Goal: Check status: Check status

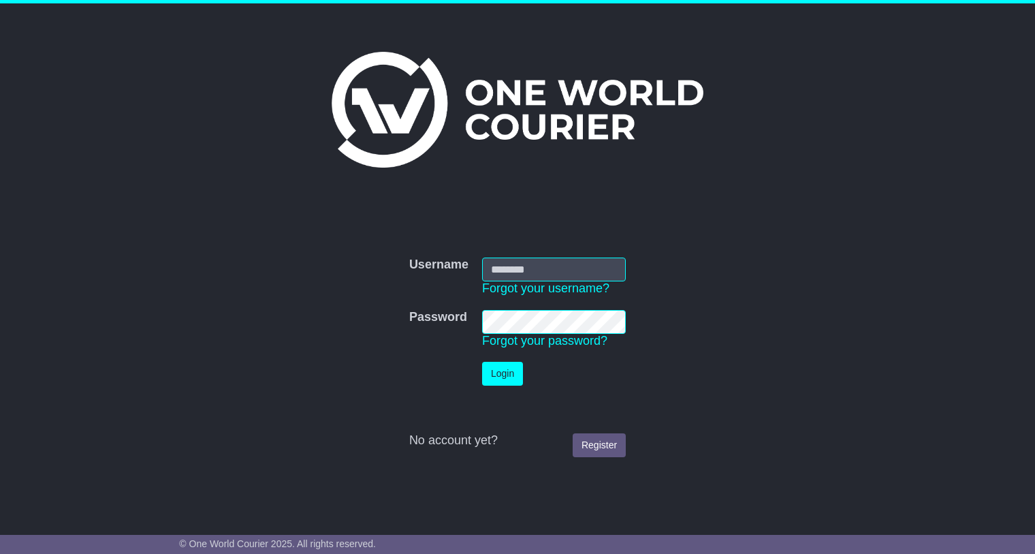
type input "**********"
click at [505, 368] on button "Login" at bounding box center [502, 374] width 41 height 24
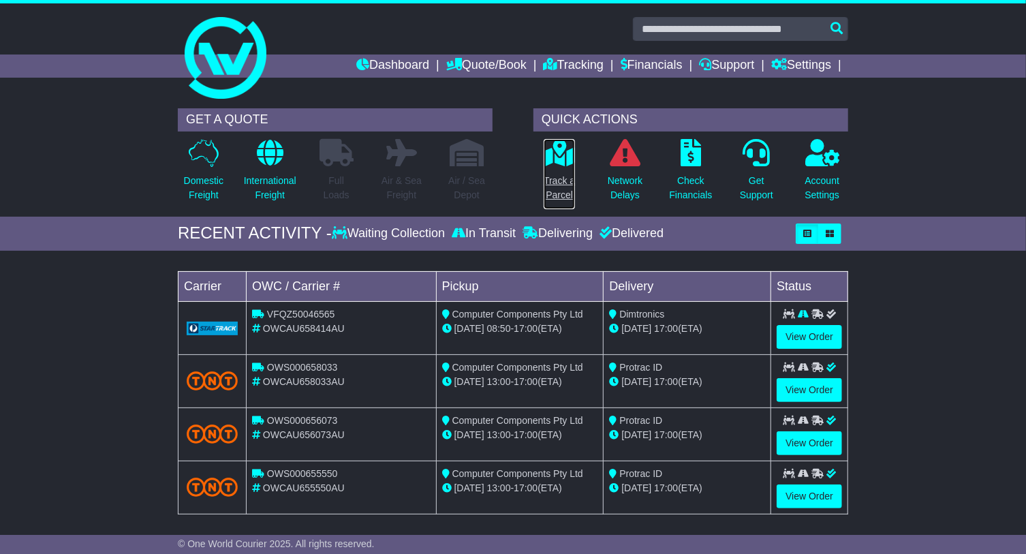
click at [562, 187] on p "Track a Parcel" at bounding box center [559, 188] width 31 height 29
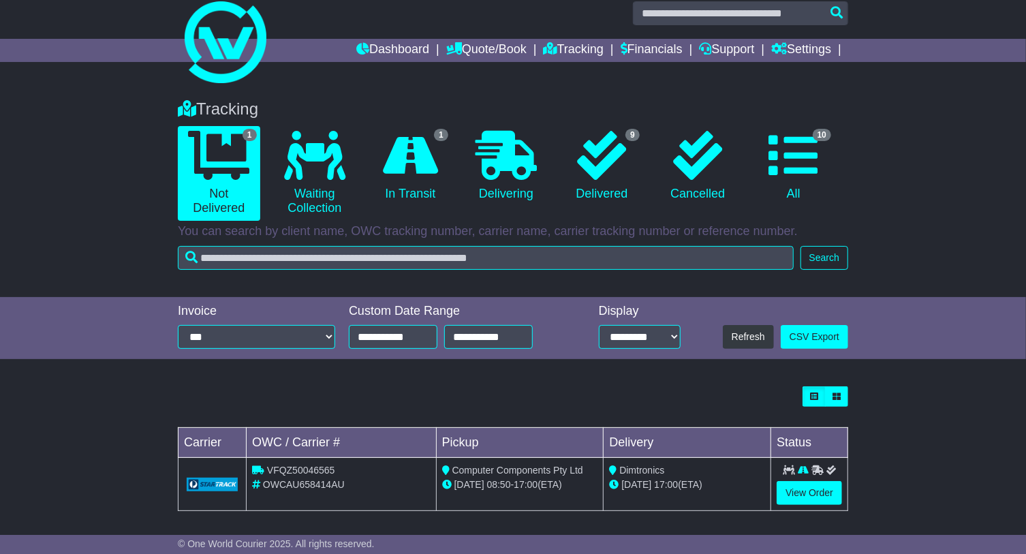
scroll to position [20, 0]
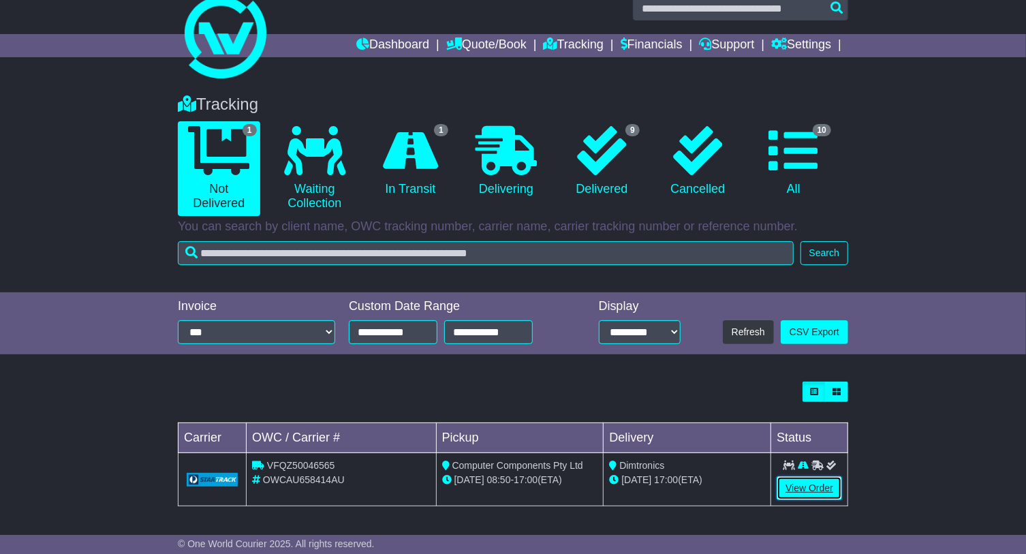
click at [804, 491] on link "View Order" at bounding box center [809, 488] width 65 height 24
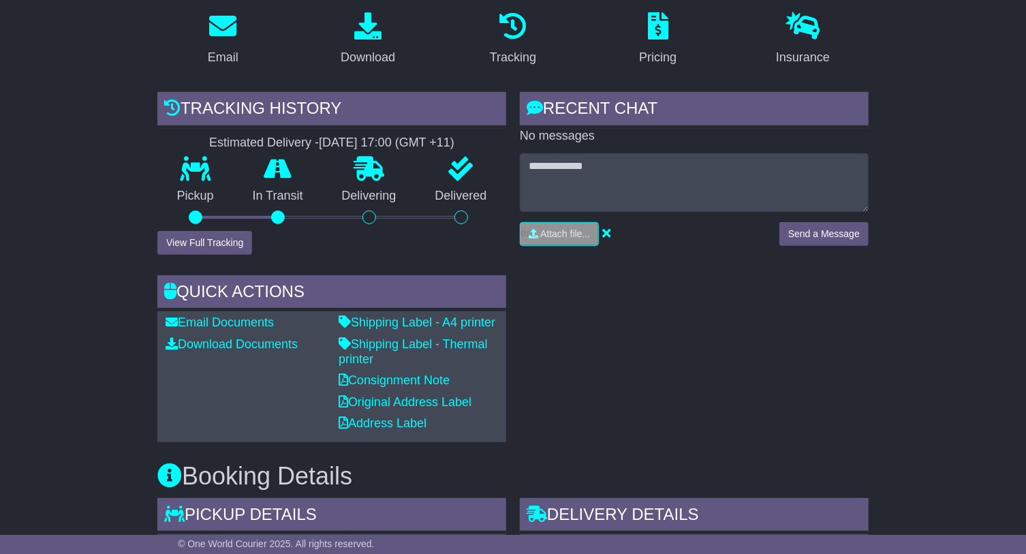
scroll to position [247, 0]
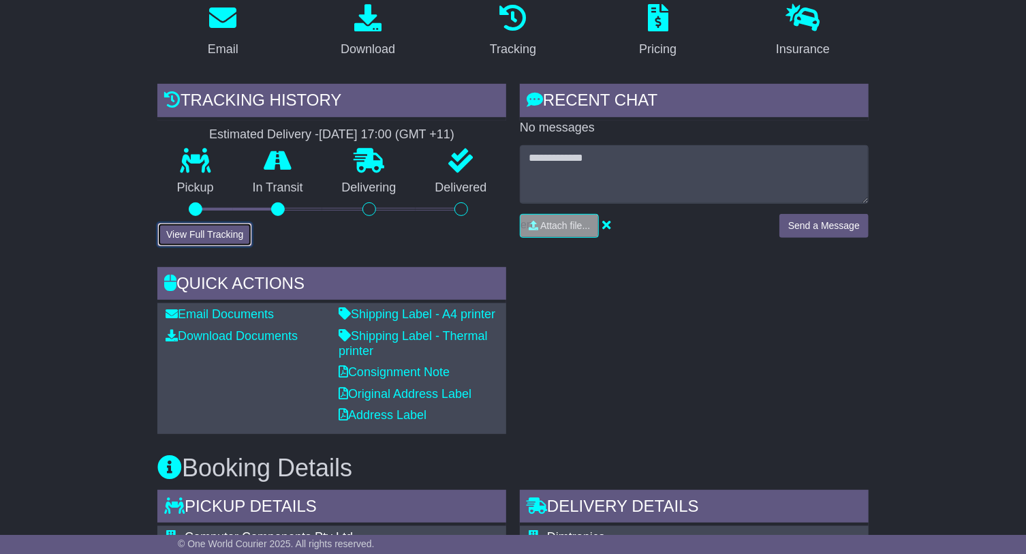
click at [174, 229] on button "View Full Tracking" at bounding box center [204, 235] width 95 height 24
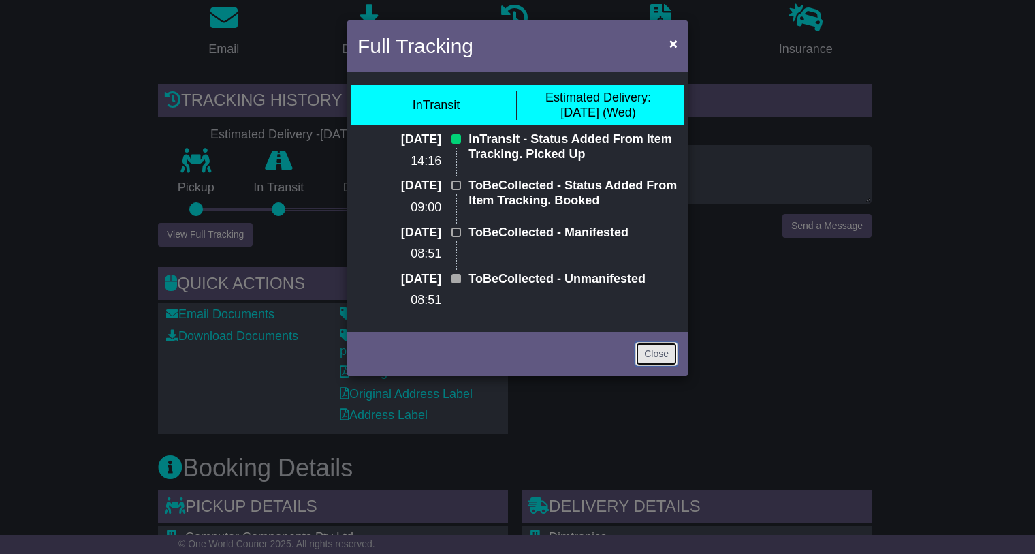
click at [660, 347] on link "Close" at bounding box center [657, 354] width 42 height 24
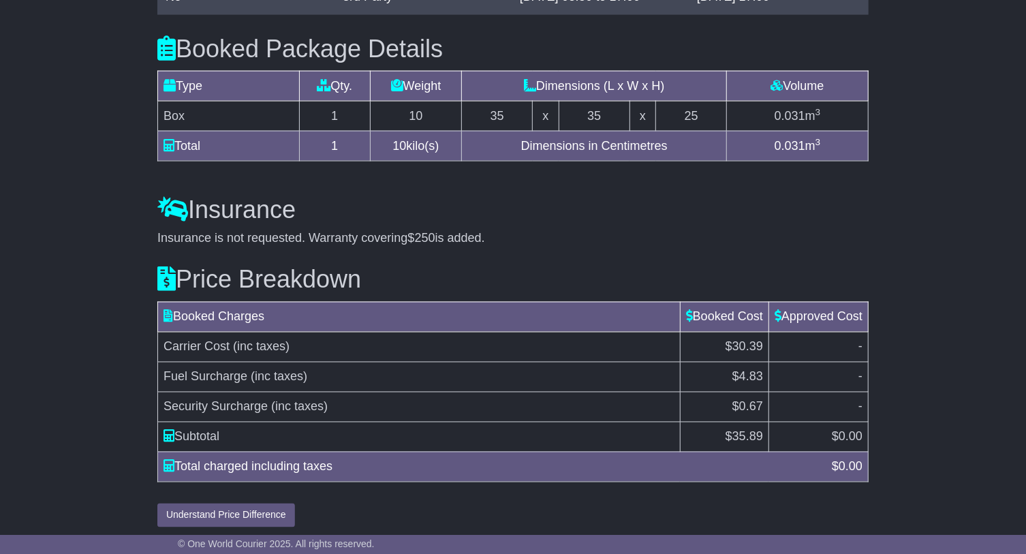
scroll to position [1133, 0]
